Goal: Check status: Check status

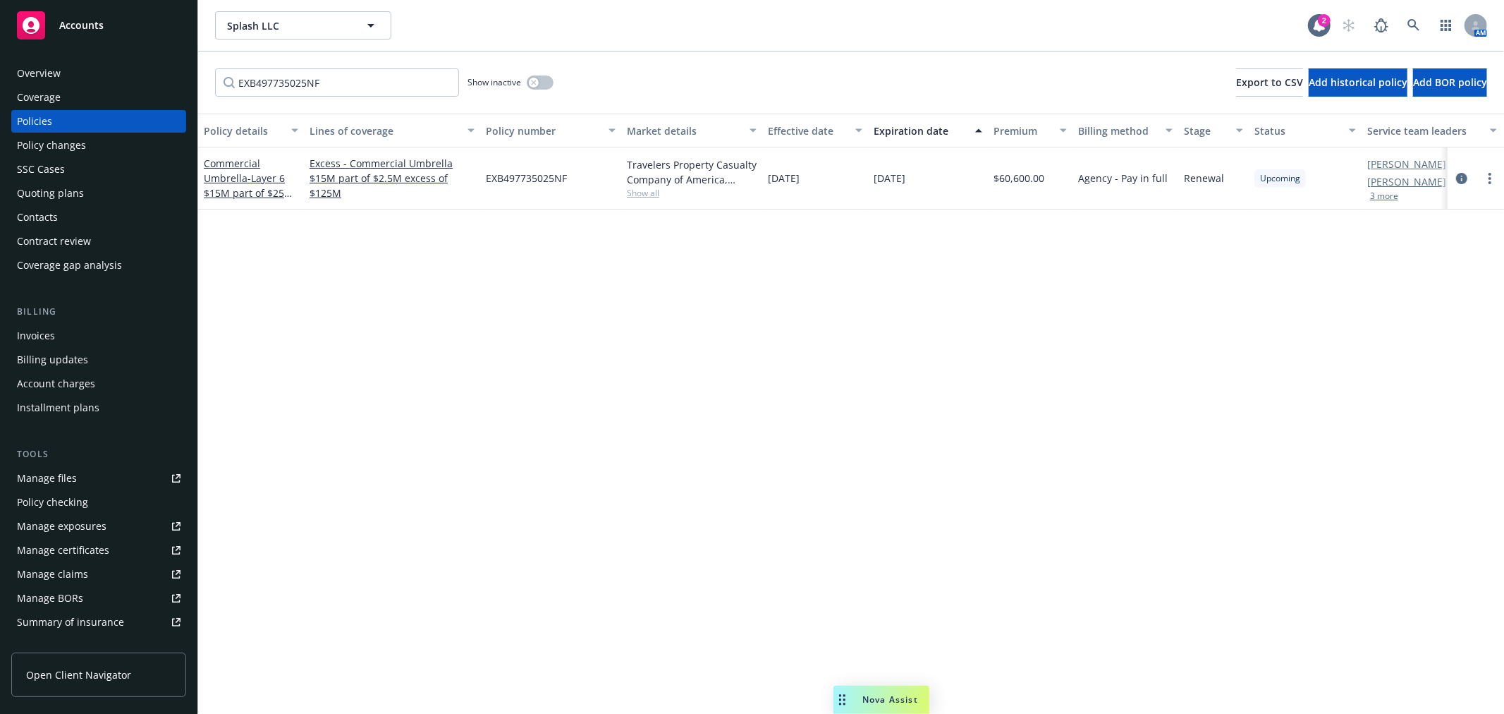
click at [517, 444] on div "Policy details Lines of coverage Policy number Market details Effective date Ex…" at bounding box center [851, 414] width 1306 height 600
